Goal: Task Accomplishment & Management: Use online tool/utility

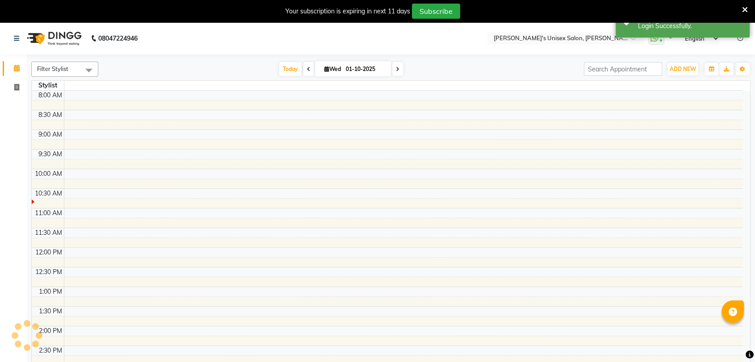
select select "en"
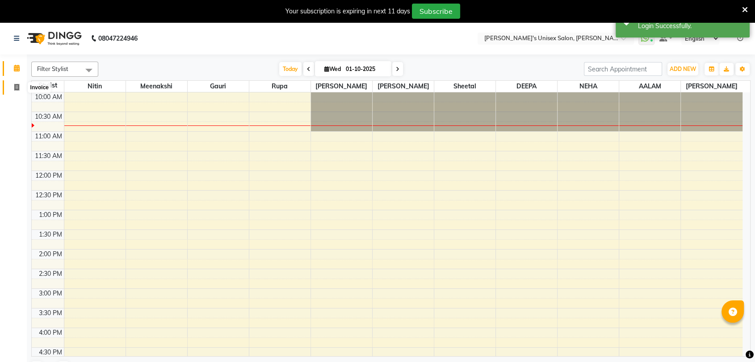
click at [20, 87] on span at bounding box center [17, 88] width 16 height 10
select select "service"
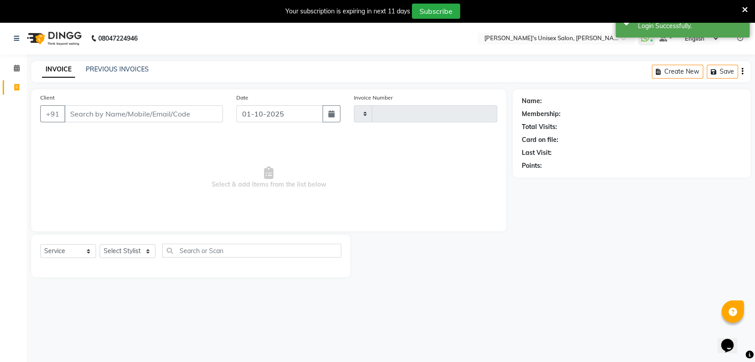
type input "2679"
select select "62"
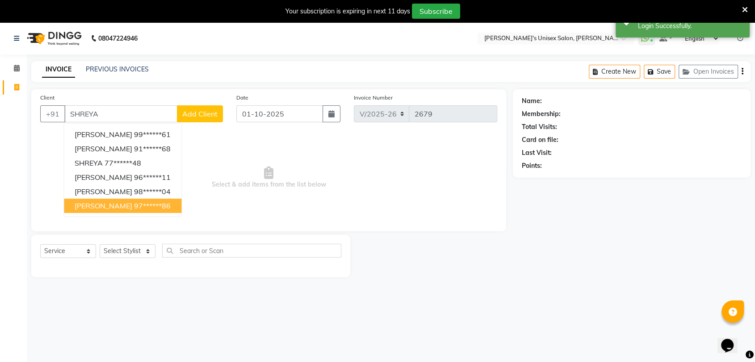
click at [154, 213] on ngb-typeahead-window "[PERSON_NAME] 99******61 [PERSON_NAME] 91******68 SHREYA 77******48 [PERSON_NAM…" at bounding box center [122, 170] width 118 height 94
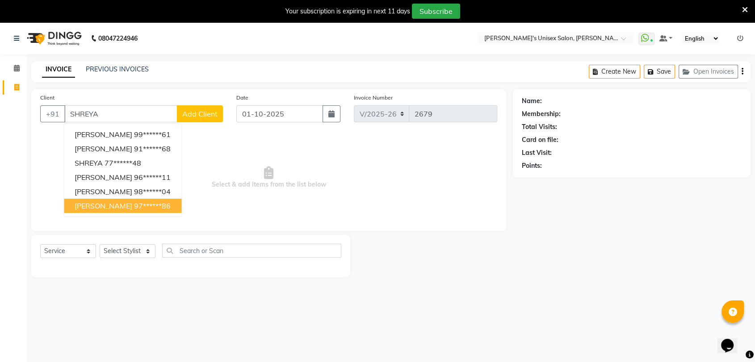
click at [152, 208] on ngb-highlight "97******86" at bounding box center [152, 205] width 37 height 9
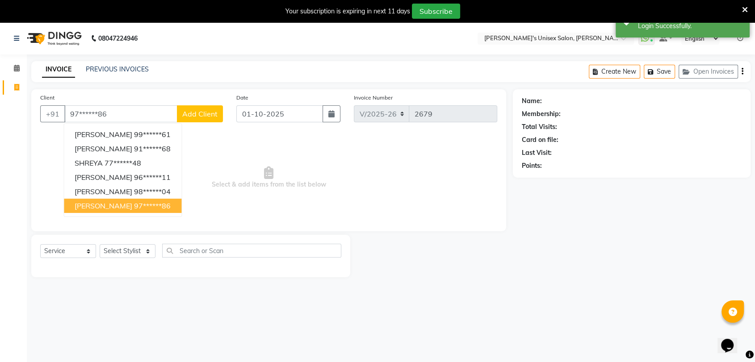
type input "97******86"
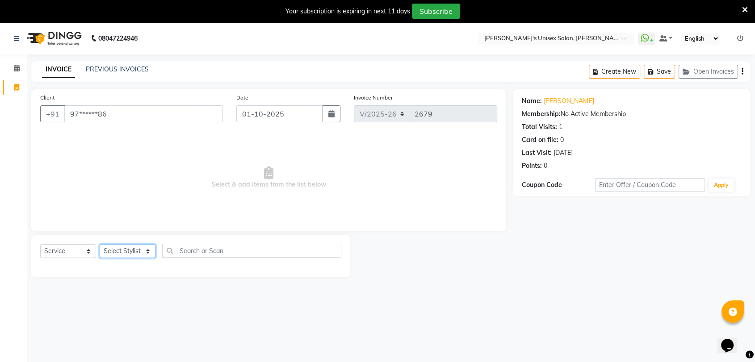
click at [129, 257] on select "Select Stylist [PERSON_NAME] DEEPA [PERSON_NAME] NEHA Nitin [PERSON_NAME] Recep…" at bounding box center [128, 251] width 56 height 14
select select "2430"
click at [100, 244] on select "Select Stylist [PERSON_NAME] DEEPA [PERSON_NAME] NEHA Nitin [PERSON_NAME] Recep…" at bounding box center [128, 251] width 56 height 14
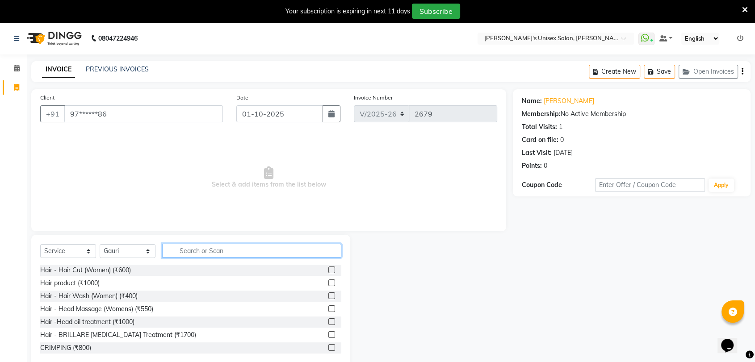
click at [210, 251] on input "text" at bounding box center [251, 251] width 179 height 14
type input "A"
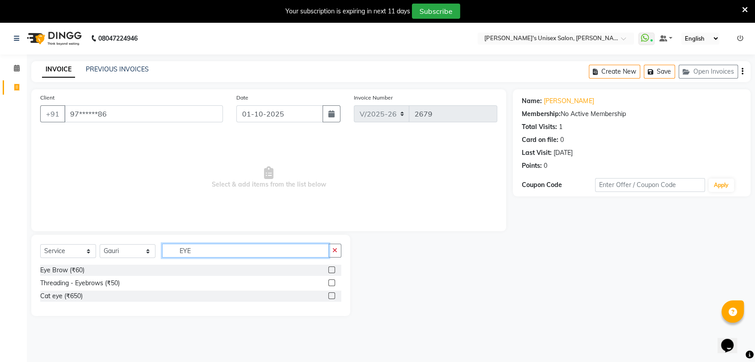
type input "EYE"
click at [332, 282] on label at bounding box center [331, 283] width 7 height 7
click at [332, 282] on input "checkbox" at bounding box center [331, 283] width 6 height 6
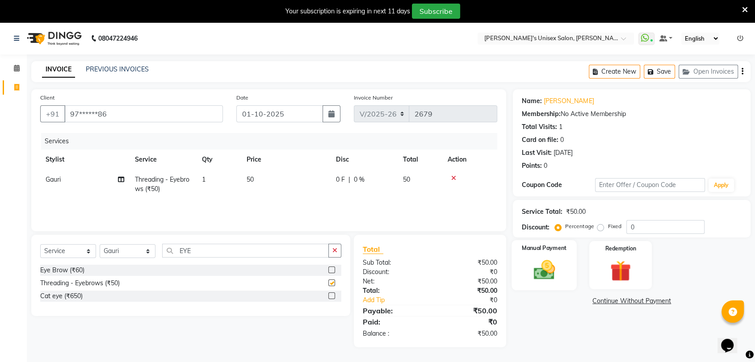
checkbox input "false"
click at [535, 277] on img at bounding box center [543, 270] width 35 height 25
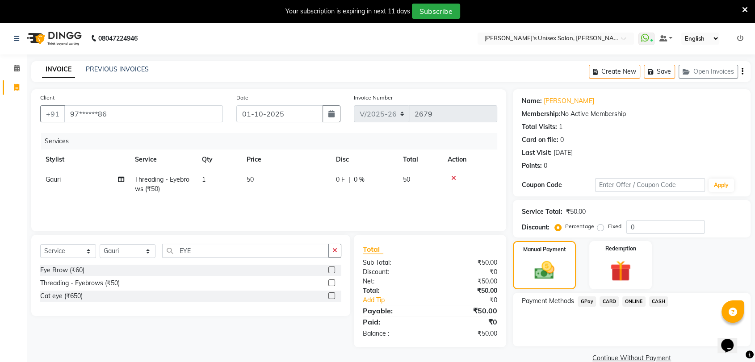
scroll to position [22, 0]
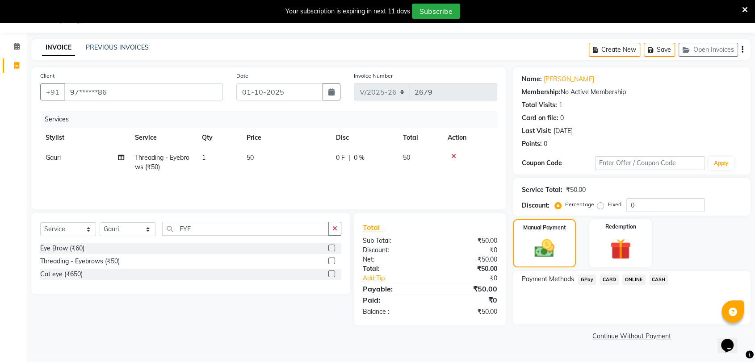
click at [657, 279] on span "CASH" at bounding box center [658, 280] width 19 height 10
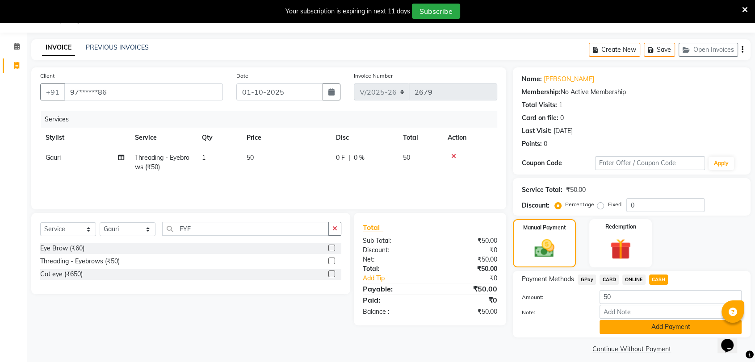
click at [687, 333] on button "Add Payment" at bounding box center [670, 327] width 142 height 14
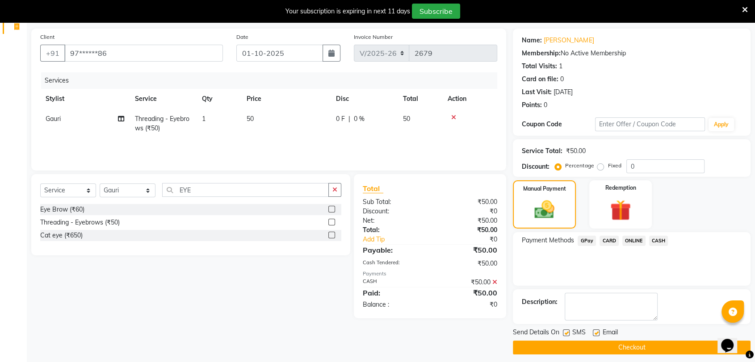
scroll to position [62, 0]
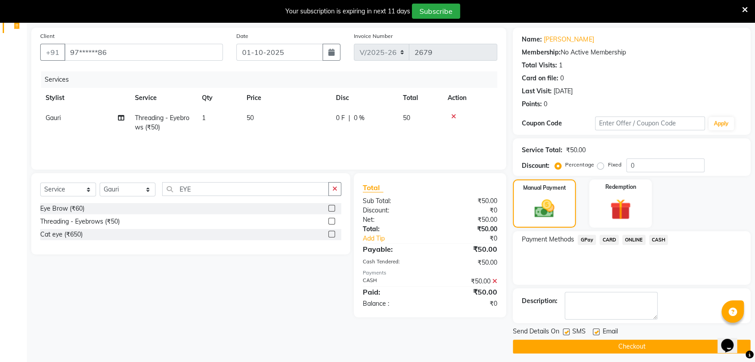
click at [654, 340] on button "Checkout" at bounding box center [632, 347] width 238 height 14
